Goal: Information Seeking & Learning: Understand process/instructions

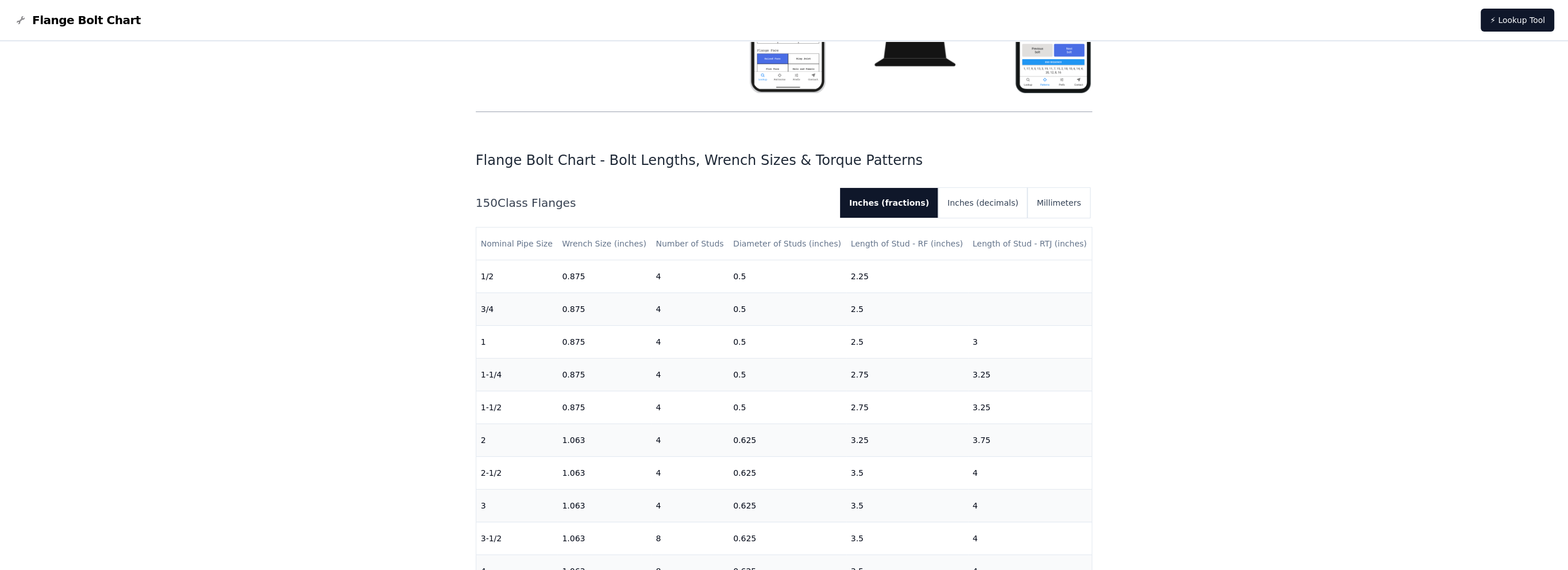
scroll to position [230, 0]
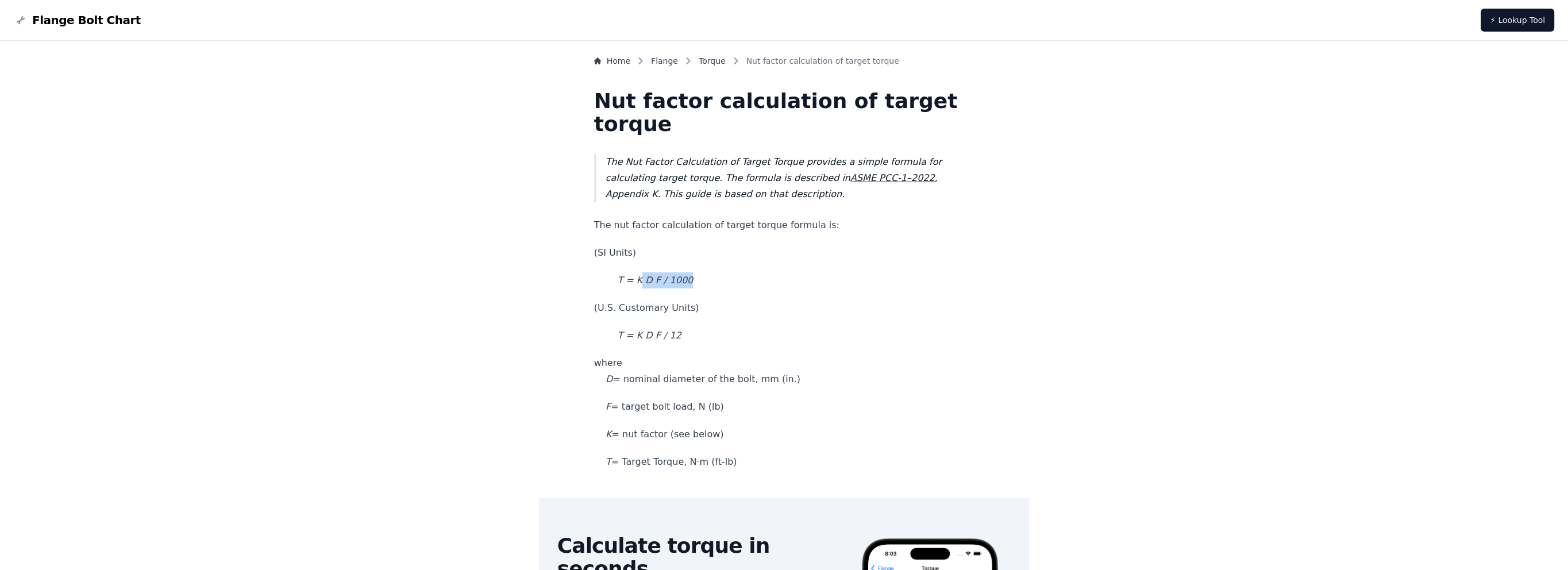
drag, startPoint x: 663, startPoint y: 283, endPoint x: 720, endPoint y: 286, distance: 57.1
click at [720, 286] on p "T = K D F / 1000" at bounding box center [784, 280] width 380 height 16
click at [671, 278] on em "T = K D F / 1000" at bounding box center [655, 280] width 76 height 11
click at [667, 304] on p "(U.S. Customary Units)" at bounding box center [784, 307] width 380 height 16
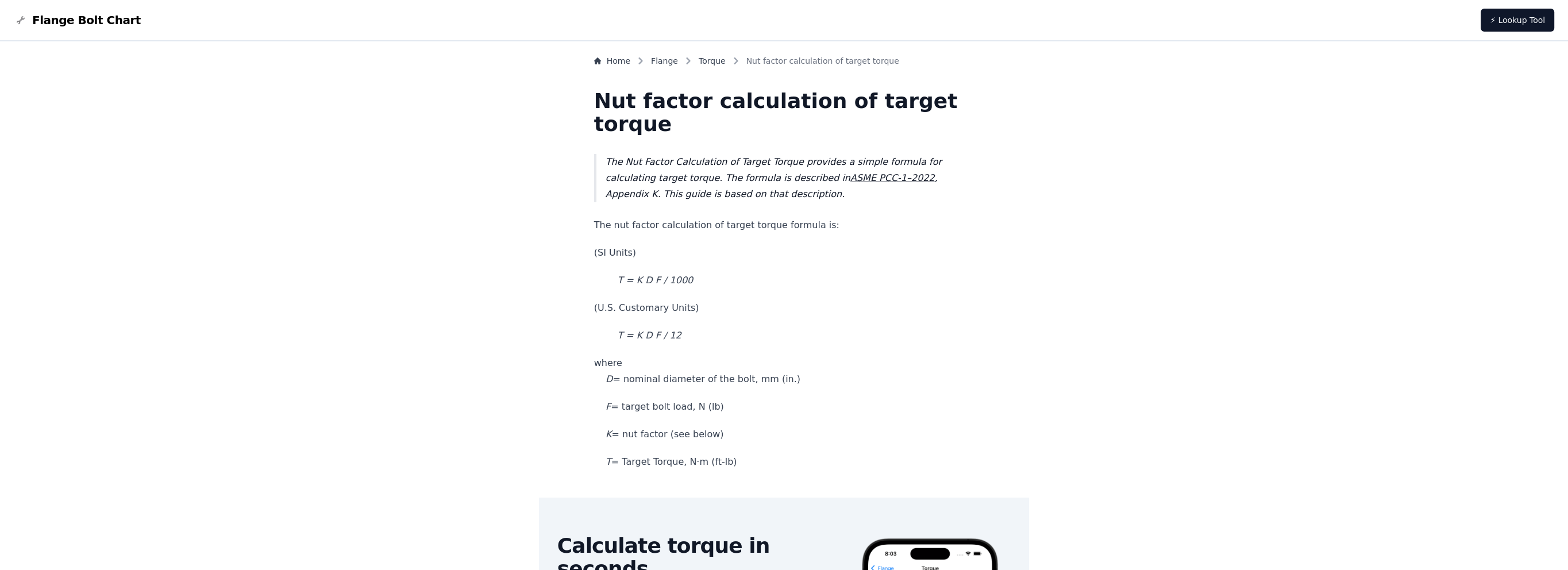
drag, startPoint x: 632, startPoint y: 307, endPoint x: 733, endPoint y: 308, distance: 101.0
click at [733, 308] on p "(U.S. Customary Units)" at bounding box center [784, 307] width 380 height 16
drag, startPoint x: 733, startPoint y: 308, endPoint x: 736, endPoint y: 336, distance: 28.2
click at [736, 336] on p "T = K D F / 12" at bounding box center [784, 335] width 380 height 16
drag, startPoint x: 640, startPoint y: 334, endPoint x: 726, endPoint y: 333, distance: 86.0
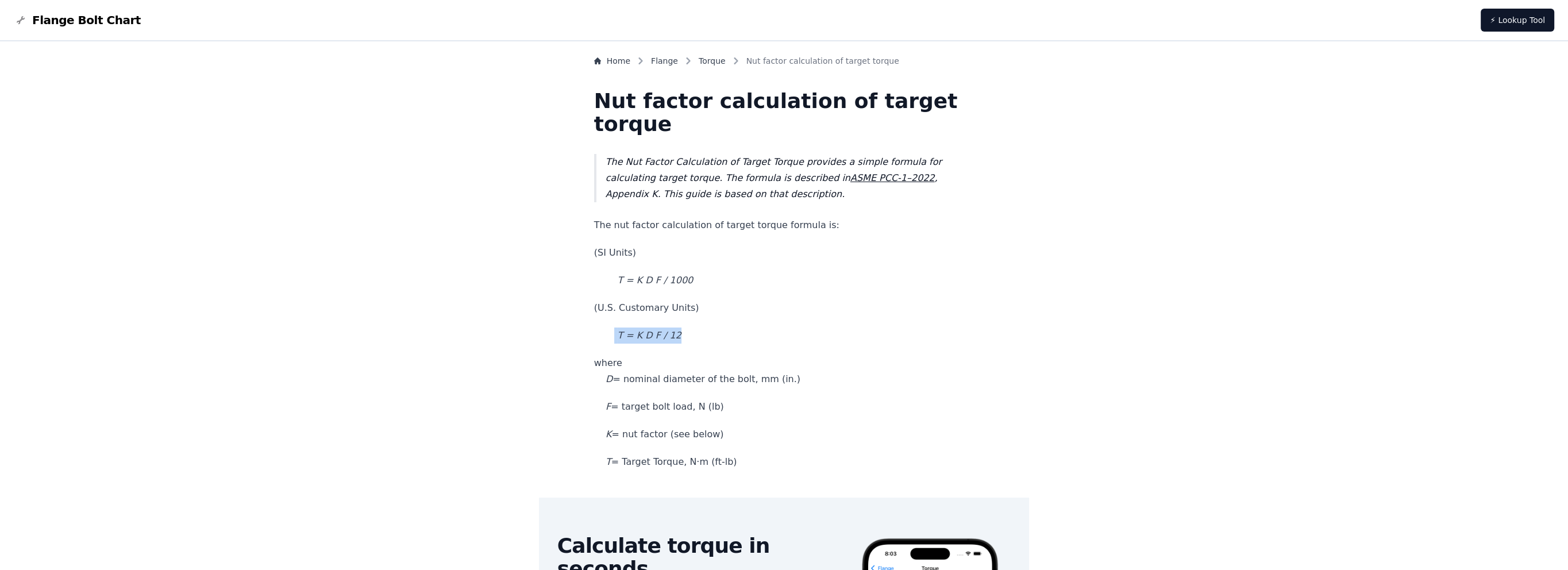
click at [726, 333] on p "T = K D F / 12" at bounding box center [784, 335] width 380 height 16
drag, startPoint x: 726, startPoint y: 333, endPoint x: 744, endPoint y: 338, distance: 18.7
click at [740, 336] on p "T = K D F / 12" at bounding box center [784, 335] width 380 height 16
click at [795, 223] on p "The nut factor calculation of target torque formula is:" at bounding box center [784, 225] width 380 height 16
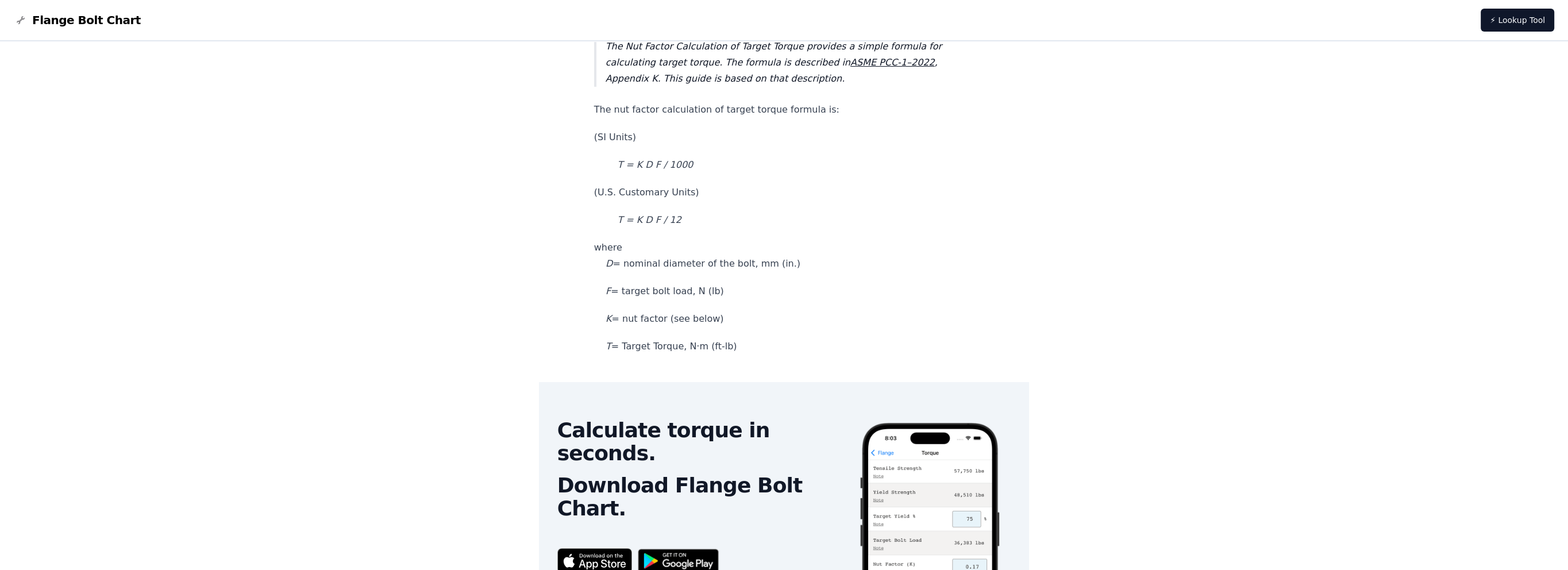
scroll to position [115, 0]
drag, startPoint x: 678, startPoint y: 262, endPoint x: 814, endPoint y: 262, distance: 136.0
click at [814, 262] on p "where D = nominal diameter of the bolt, mm (in.)" at bounding box center [784, 256] width 380 height 32
drag, startPoint x: 814, startPoint y: 262, endPoint x: 837, endPoint y: 276, distance: 26.9
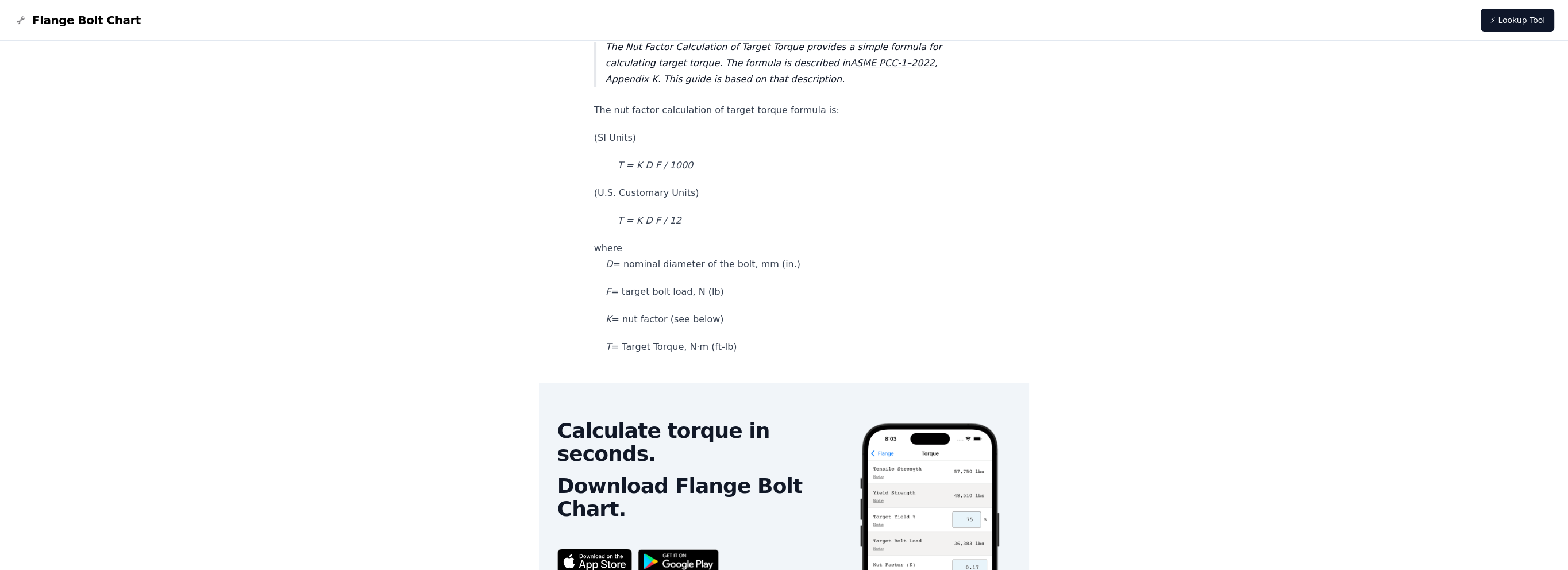
click at [720, 266] on p "where D = nominal diameter of the bolt, mm (in.)" at bounding box center [784, 256] width 380 height 32
drag, startPoint x: 660, startPoint y: 295, endPoint x: 747, endPoint y: 296, distance: 87.0
click at [747, 296] on p "F = target bolt load, N (lb)" at bounding box center [784, 291] width 380 height 16
drag, startPoint x: 747, startPoint y: 296, endPoint x: 747, endPoint y: 317, distance: 21.0
click at [747, 317] on p "K = nut factor (see below)" at bounding box center [784, 319] width 380 height 16
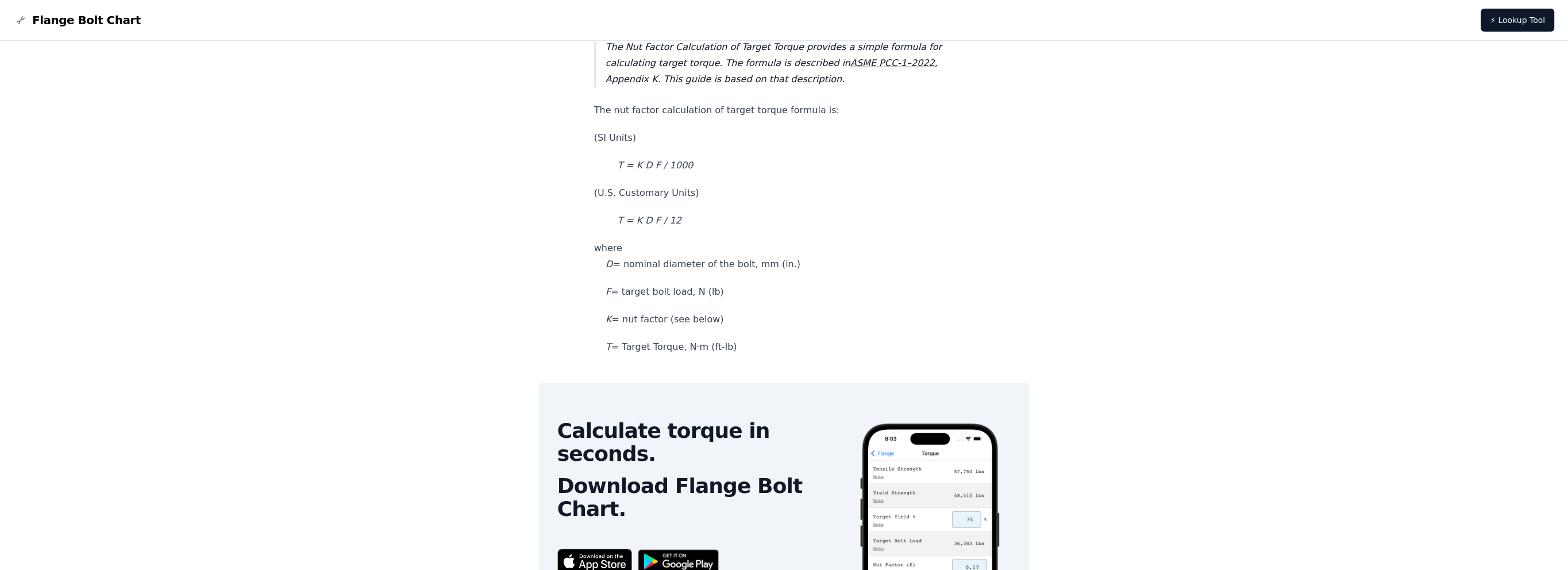
drag, startPoint x: 646, startPoint y: 315, endPoint x: 741, endPoint y: 314, distance: 95.0
click at [741, 314] on p "K = nut factor (see below)" at bounding box center [784, 319] width 380 height 16
drag, startPoint x: 741, startPoint y: 314, endPoint x: 872, endPoint y: 304, distance: 131.4
click at [720, 291] on p "F = target bolt load, N (lb)" at bounding box center [784, 291] width 380 height 16
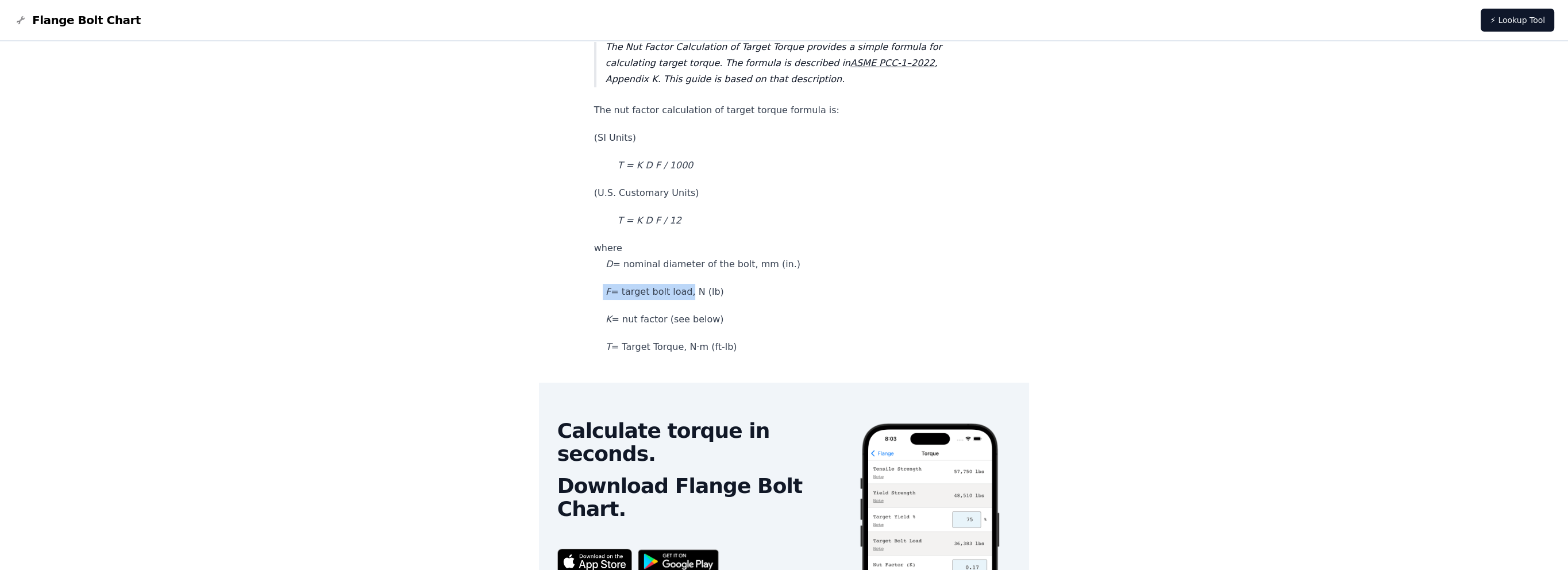
drag, startPoint x: 631, startPoint y: 291, endPoint x: 711, endPoint y: 288, distance: 80.1
click at [711, 288] on p "F = target bolt load, N (lb)" at bounding box center [784, 291] width 380 height 16
drag, startPoint x: 711, startPoint y: 288, endPoint x: 699, endPoint y: 287, distance: 12.0
copy p "F = target bolt load"
click at [847, 296] on p "F = target bolt load, N (lb)" at bounding box center [784, 291] width 380 height 16
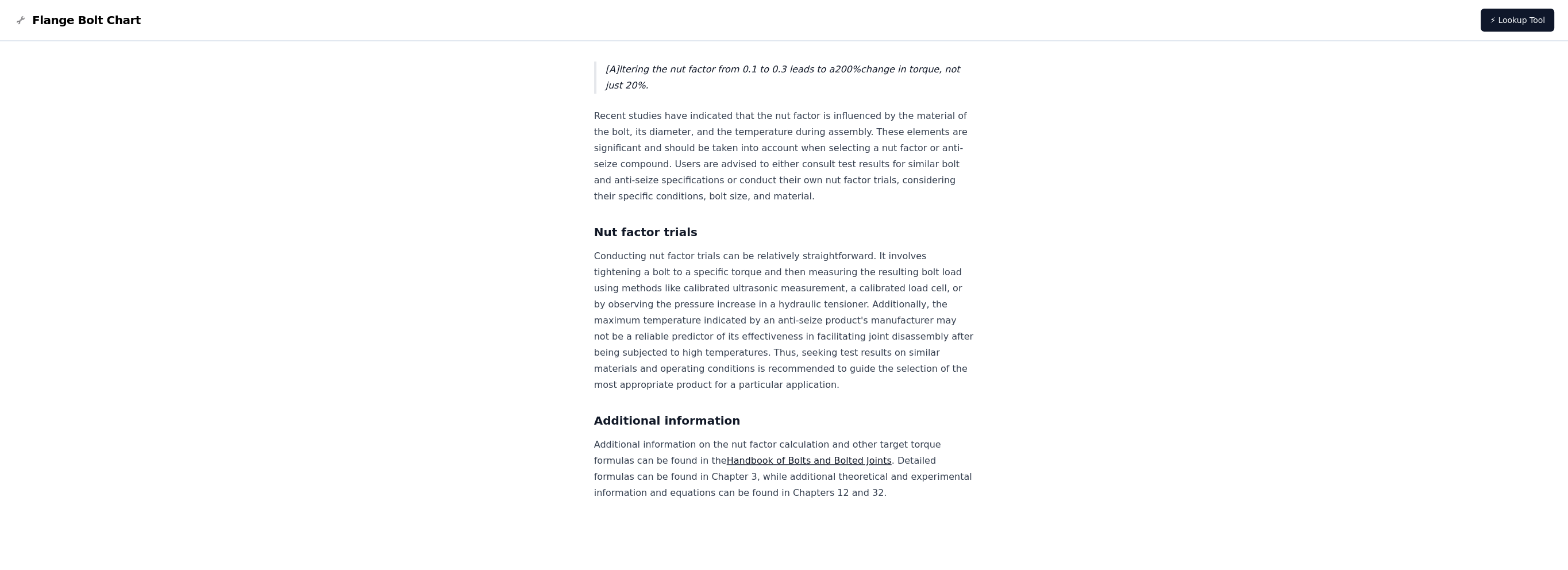
scroll to position [1048, 0]
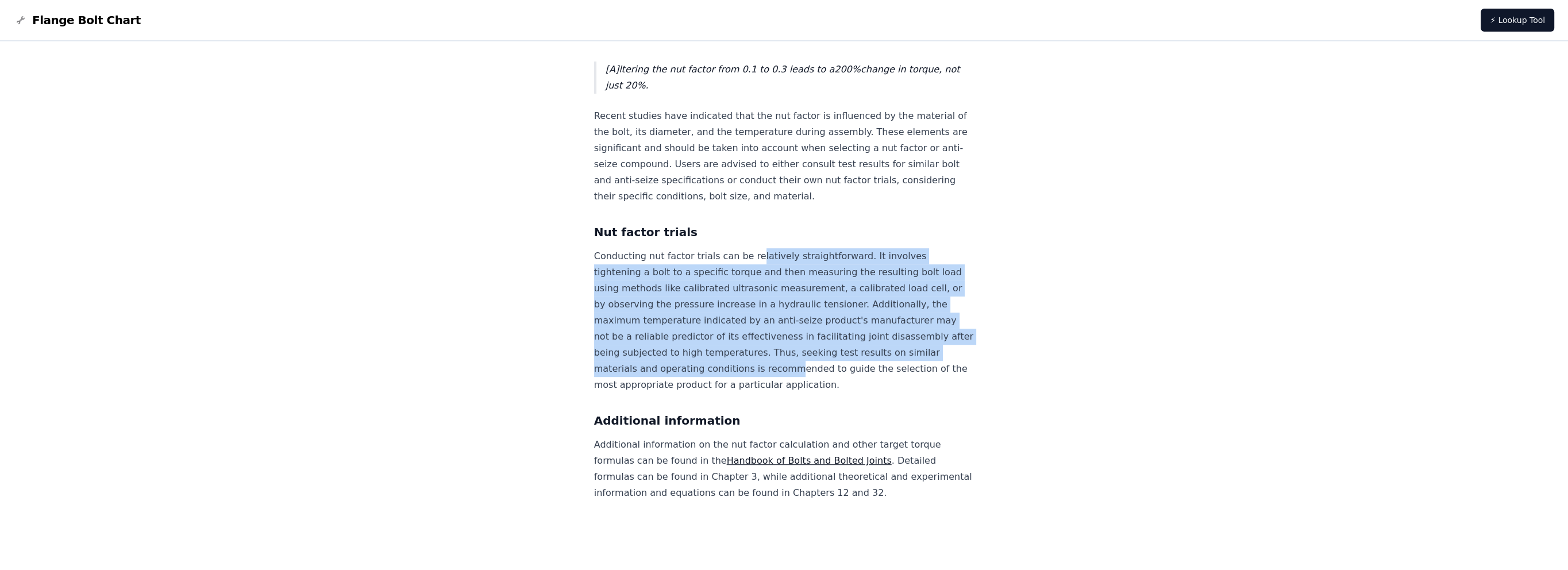
drag, startPoint x: 773, startPoint y: 260, endPoint x: 879, endPoint y: 376, distance: 157.1
click at [879, 376] on p "Conducting nut factor trials can be relatively straightforward. It involves tig…" at bounding box center [784, 321] width 380 height 145
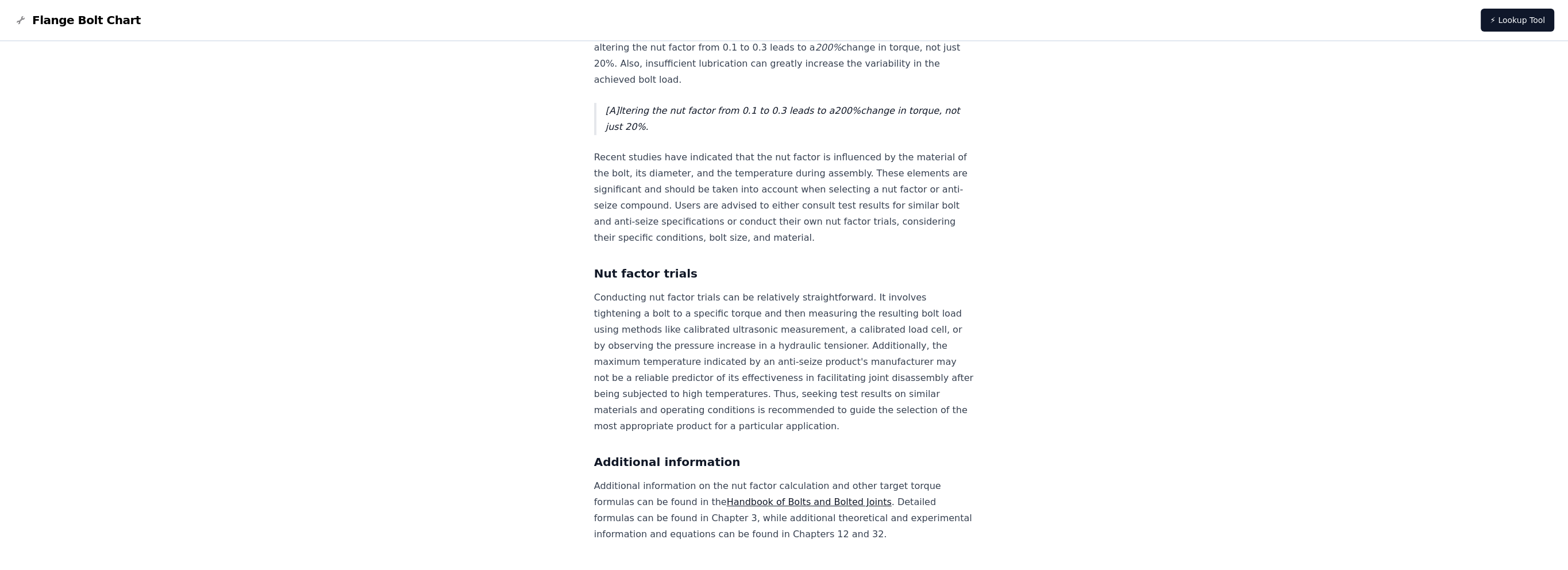
click at [706, 216] on p "Recent studies have indicated that the nut factor is influenced by the material…" at bounding box center [784, 198] width 380 height 97
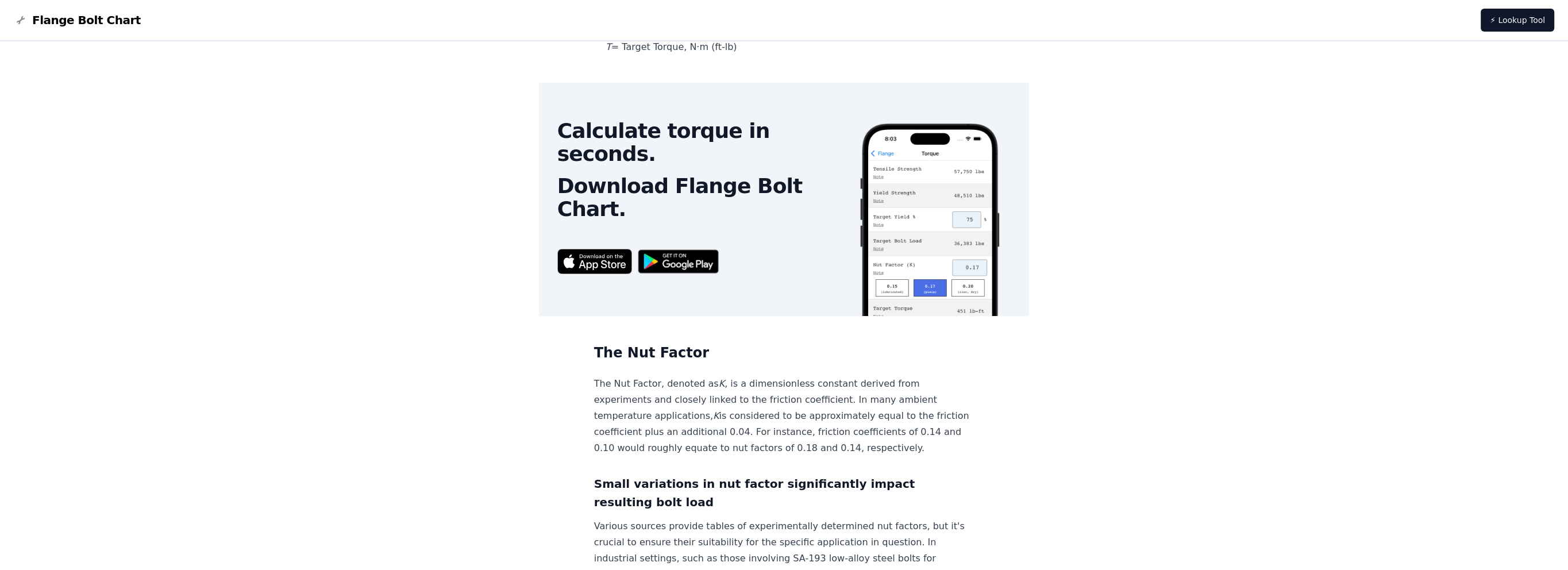
scroll to position [416, 0]
click at [631, 262] on img at bounding box center [594, 260] width 75 height 24
click at [632, 255] on img at bounding box center [594, 260] width 75 height 24
click at [701, 255] on img at bounding box center [678, 261] width 93 height 36
